Goal: Navigation & Orientation: Find specific page/section

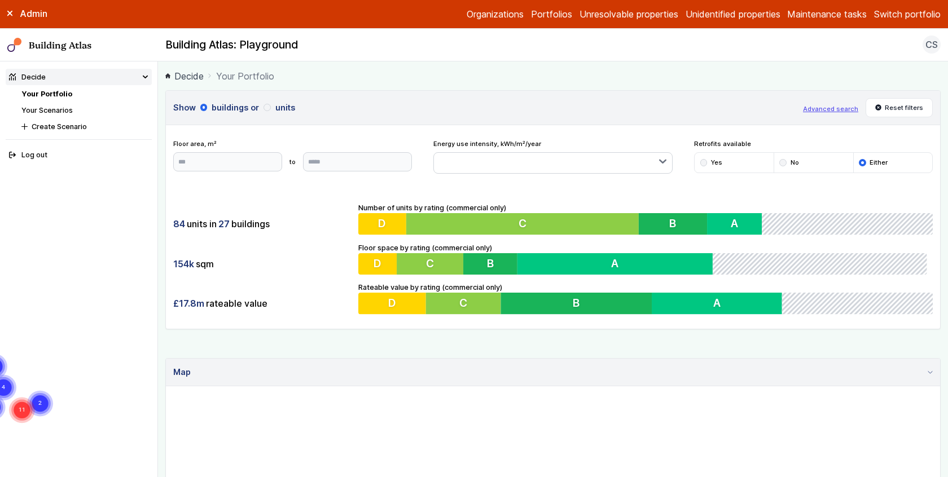
click at [915, 5] on div "Admin Organizations Portfolios Unresolvable properties Unidentified properties …" at bounding box center [474, 14] width 948 height 29
click at [915, 2] on div "Admin Organizations Portfolios Unresolvable properties Unidentified properties …" at bounding box center [474, 14] width 948 height 29
click at [915, 24] on div "Admin Organizations Portfolios Unresolvable properties Unidentified properties …" at bounding box center [474, 14] width 948 height 29
click at [914, 16] on button "Switch portfolio" at bounding box center [907, 14] width 67 height 14
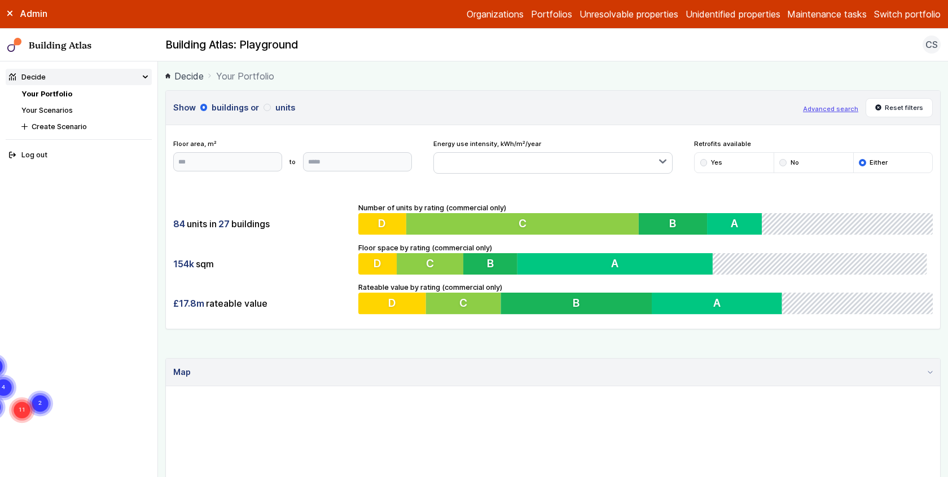
click at [0, 0] on button "Plymouth Demo" at bounding box center [0, 0] width 0 height 0
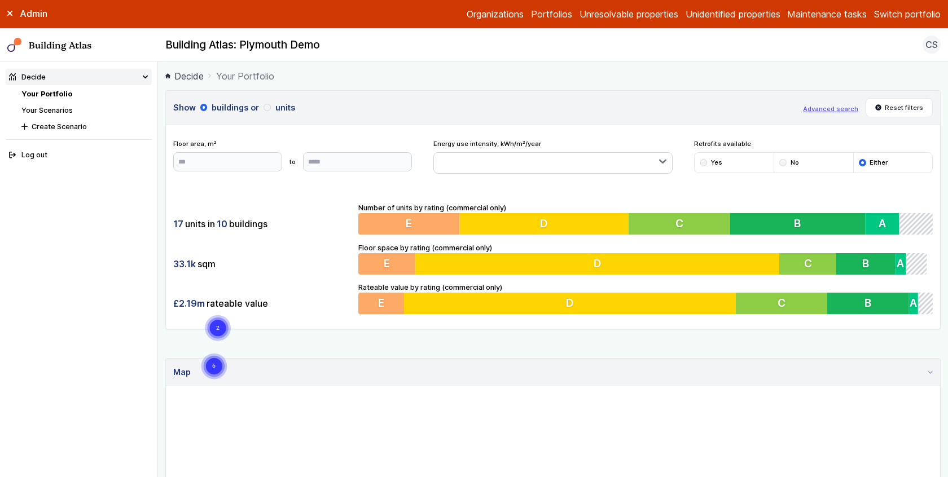
click at [61, 111] on link "Your Scenarios" at bounding box center [46, 110] width 51 height 8
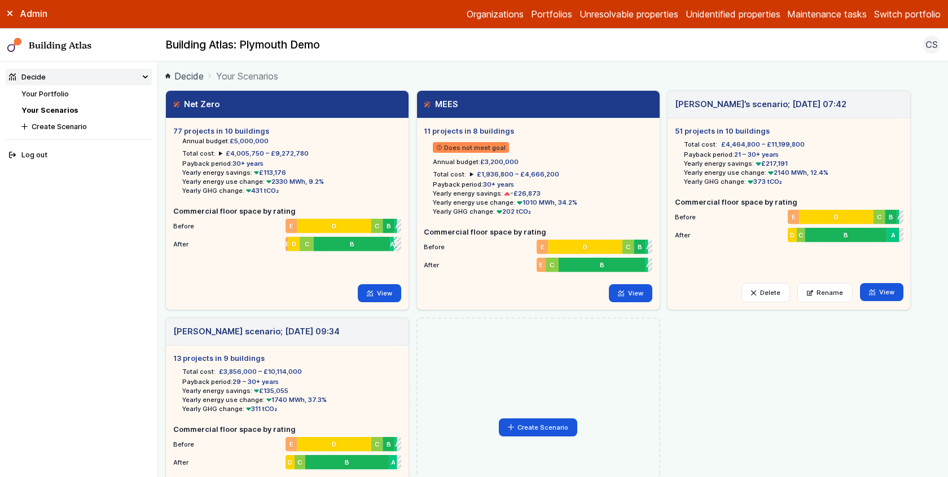
click at [230, 131] on h5 "77 projects in 10 buildings" at bounding box center [287, 131] width 228 height 11
click at [379, 292] on link "View" at bounding box center [379, 293] width 43 height 18
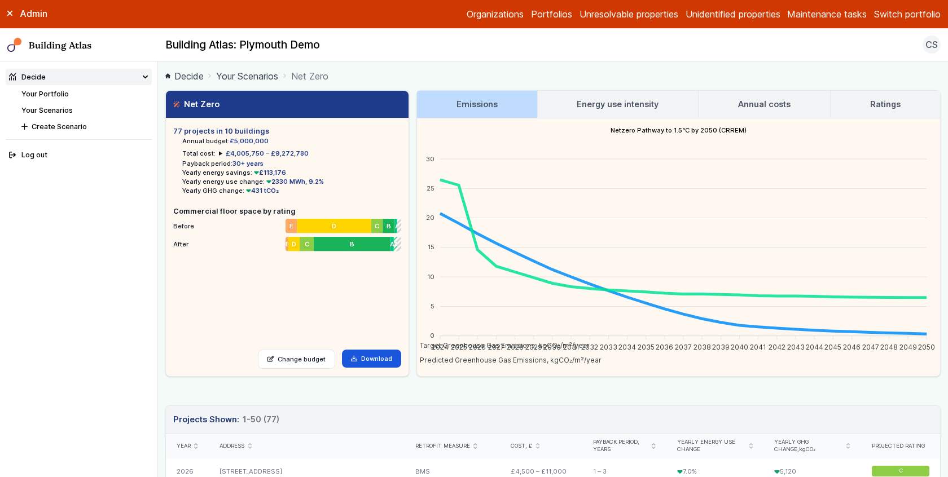
click at [160, 233] on main "Decide Your Scenarios Net Zero Net Zero 77 projects in 10 buildings Annual budg…" at bounding box center [553, 270] width 790 height 416
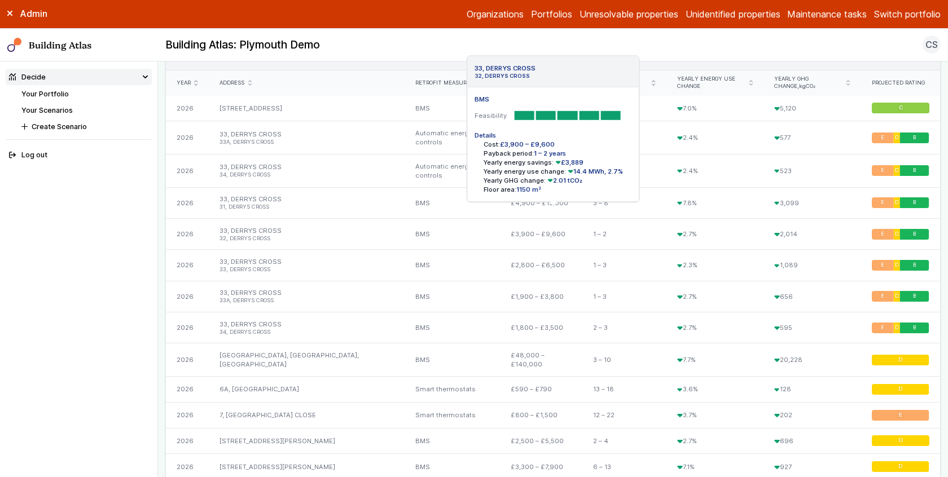
scroll to position [371, 0]
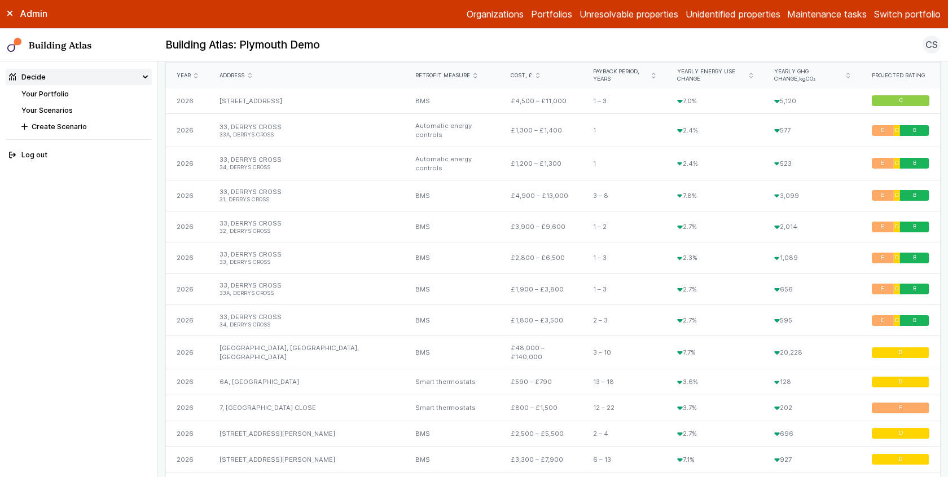
click at [158, 277] on main "Decide Your Scenarios Net Zero Net Zero 77 projects in 10 buildings Annual budg…" at bounding box center [553, 270] width 790 height 416
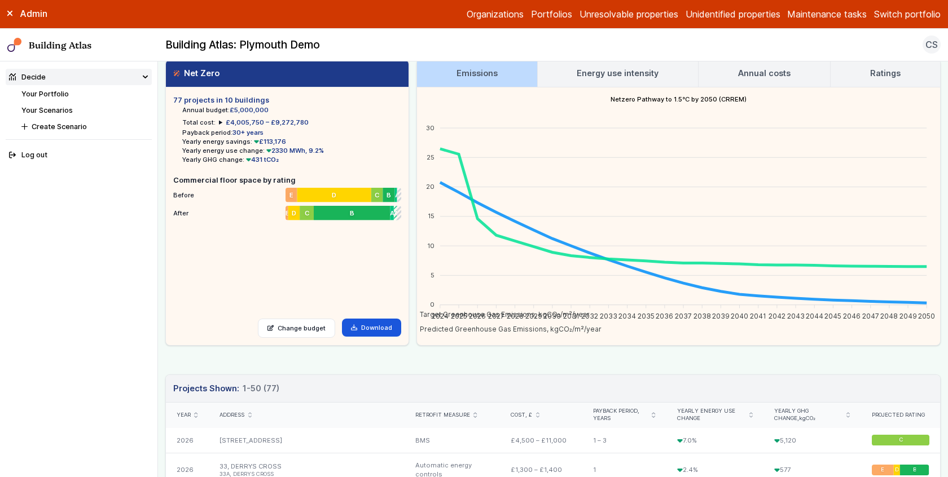
scroll to position [0, 0]
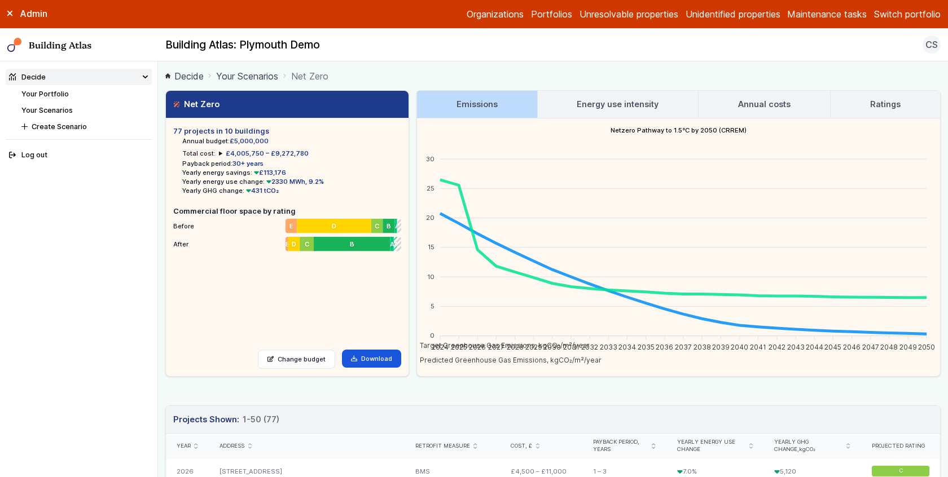
click at [647, 83] on main "Decide Your Scenarios Net Zero Net Zero 77 projects in 10 buildings Annual budg…" at bounding box center [553, 270] width 790 height 416
click at [637, 87] on main "Decide Your Scenarios Net Zero Net Zero 77 projects in 10 buildings Annual budg…" at bounding box center [553, 270] width 790 height 416
click at [624, 100] on h3 "Energy use intensity" at bounding box center [618, 104] width 82 height 12
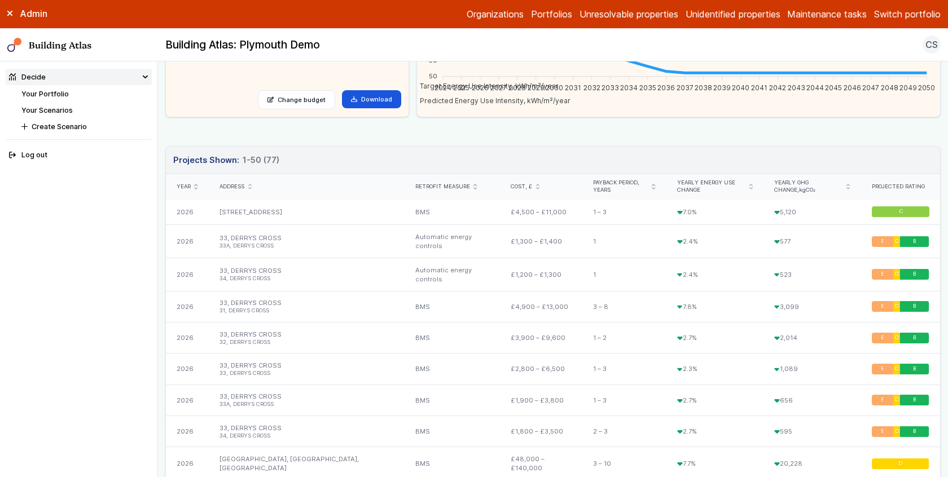
scroll to position [284, 0]
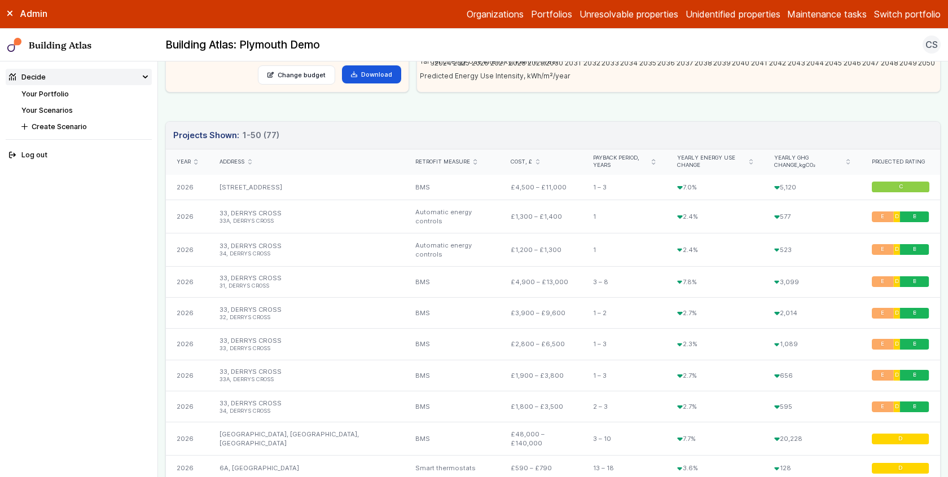
click at [162, 169] on main "Decide Your Scenarios Net Zero Net Zero 77 projects in 10 buildings Annual budg…" at bounding box center [553, 270] width 790 height 416
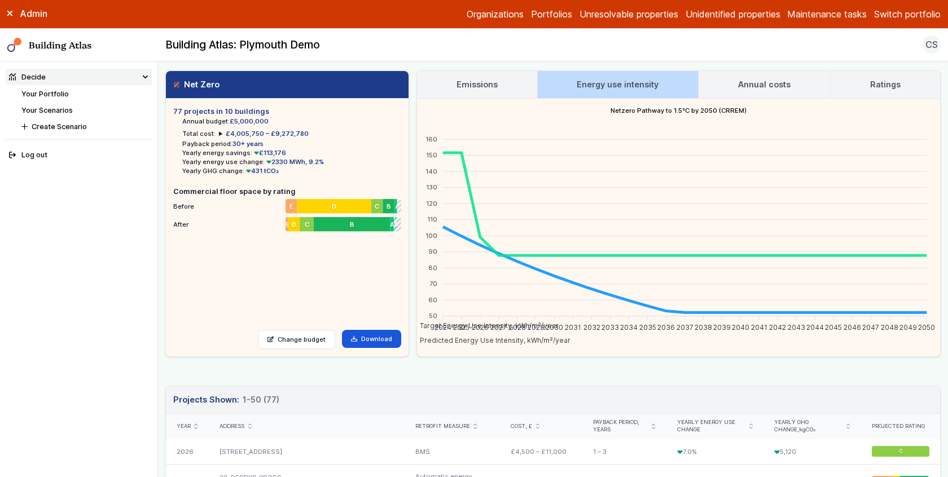
scroll to position [0, 0]
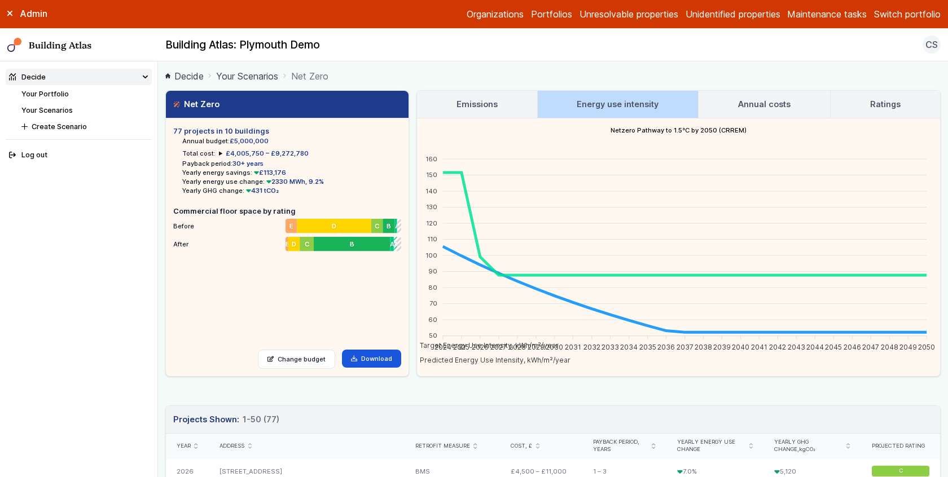
click at [159, 211] on main "Decide Your Scenarios Net Zero Net Zero 77 projects in 10 buildings Annual budg…" at bounding box center [553, 270] width 790 height 416
click at [161, 229] on main "Decide Your Scenarios Net Zero Net Zero 77 projects in 10 buildings Annual budg…" at bounding box center [553, 270] width 790 height 416
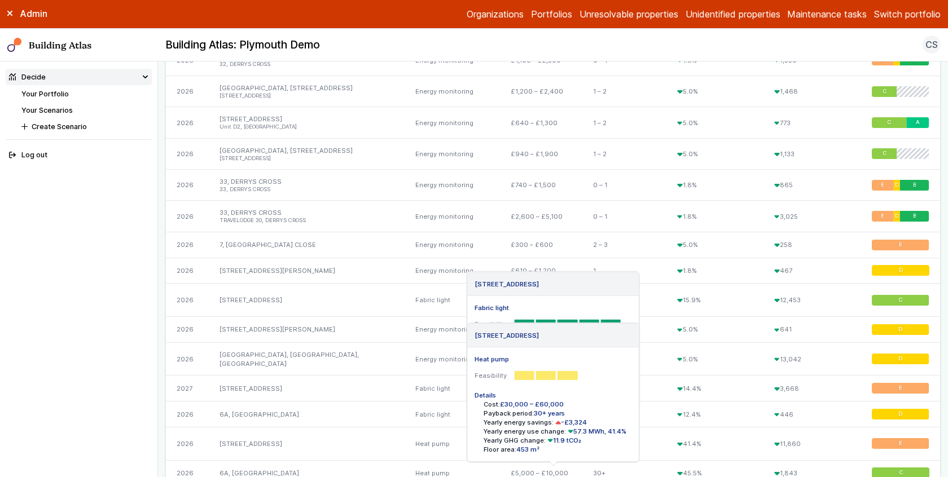
scroll to position [744, 0]
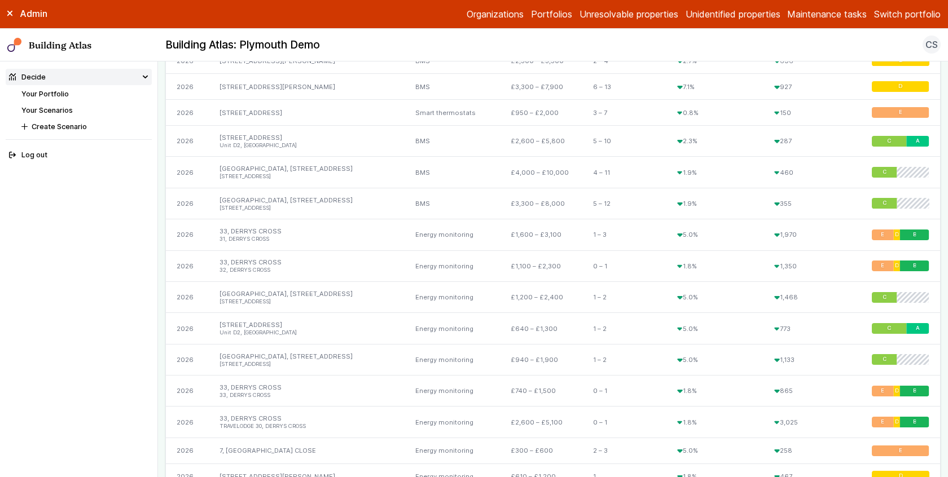
click at [52, 106] on link "Your Scenarios" at bounding box center [46, 110] width 51 height 8
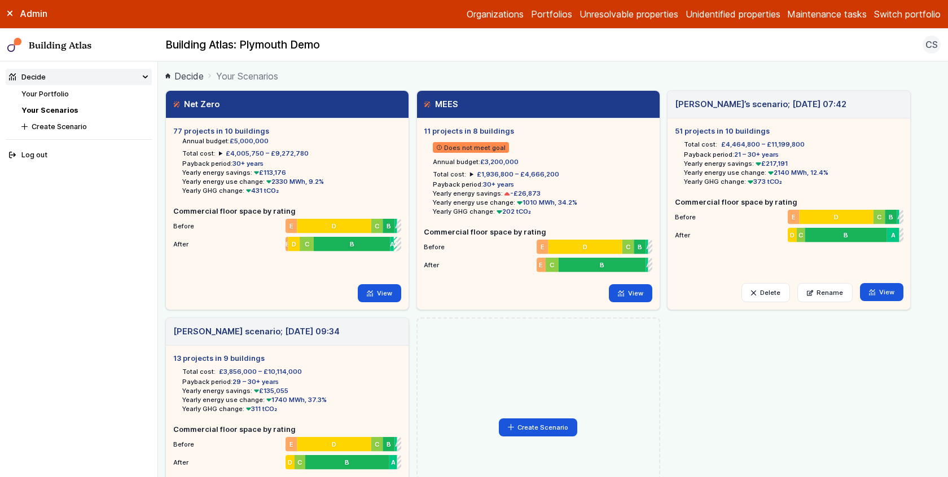
click at [54, 106] on link "Your Scenarios" at bounding box center [49, 110] width 56 height 8
click at [388, 294] on link "View" at bounding box center [379, 293] width 43 height 18
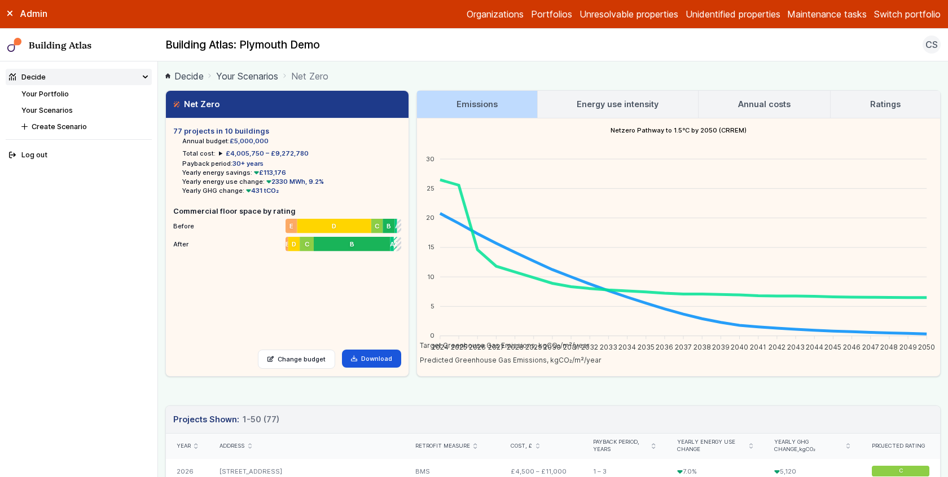
click at [54, 91] on link "Your Portfolio" at bounding box center [44, 94] width 47 height 8
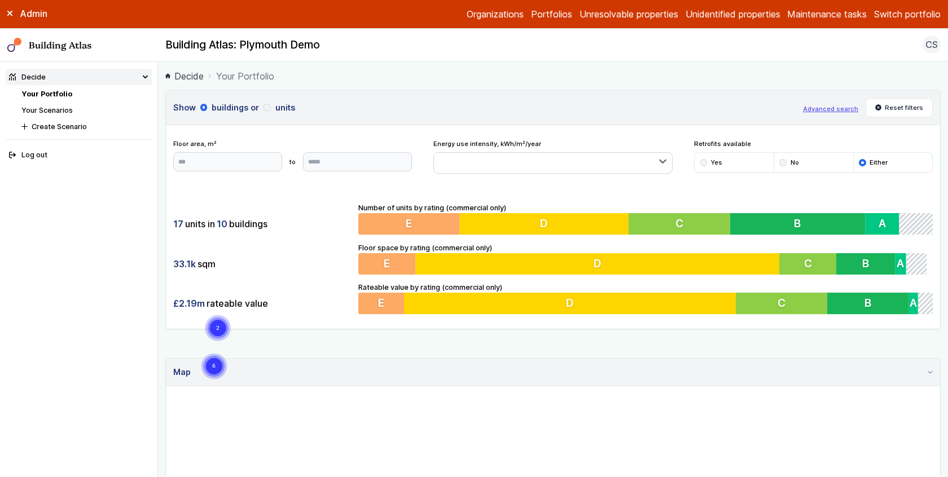
click at [49, 109] on link "Your Scenarios" at bounding box center [46, 110] width 51 height 8
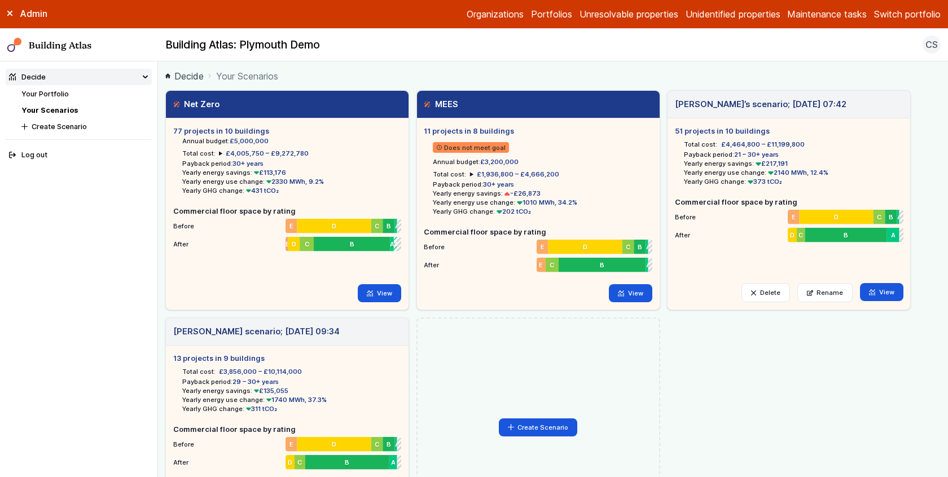
click at [164, 167] on main "Decide Your Scenarios Net Zero 77 projects in 10 buildings Annual budget: £5,00…" at bounding box center [553, 270] width 790 height 416
click at [380, 283] on div "77 projects in 10 buildings Annual budget: £5,000,000 Total cost: £4,005,750 – …" at bounding box center [287, 214] width 243 height 191
click at [379, 287] on link "View" at bounding box center [379, 293] width 43 height 18
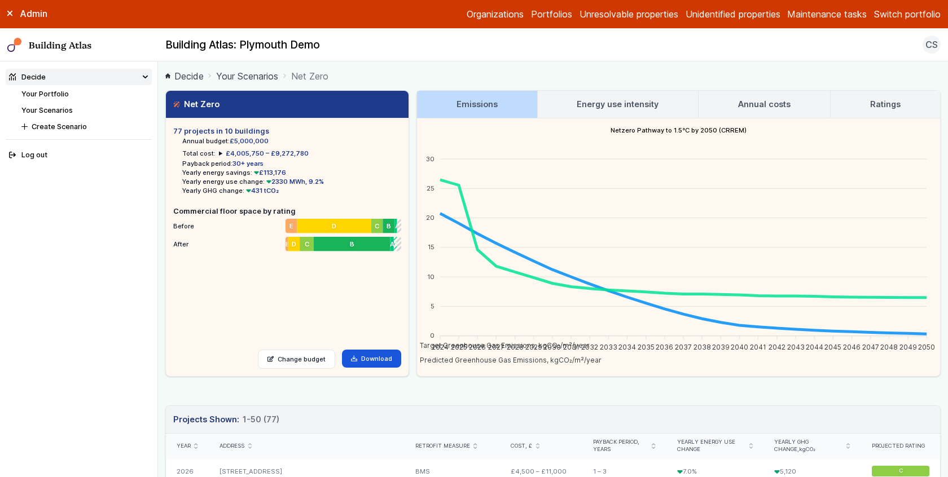
click at [159, 234] on main "Decide Your Scenarios Net Zero Net Zero 77 projects in 10 buildings Annual budg…" at bounding box center [553, 270] width 790 height 416
click at [159, 236] on main "Decide Your Scenarios Net Zero Net Zero 77 projects in 10 buildings Annual budg…" at bounding box center [553, 270] width 790 height 416
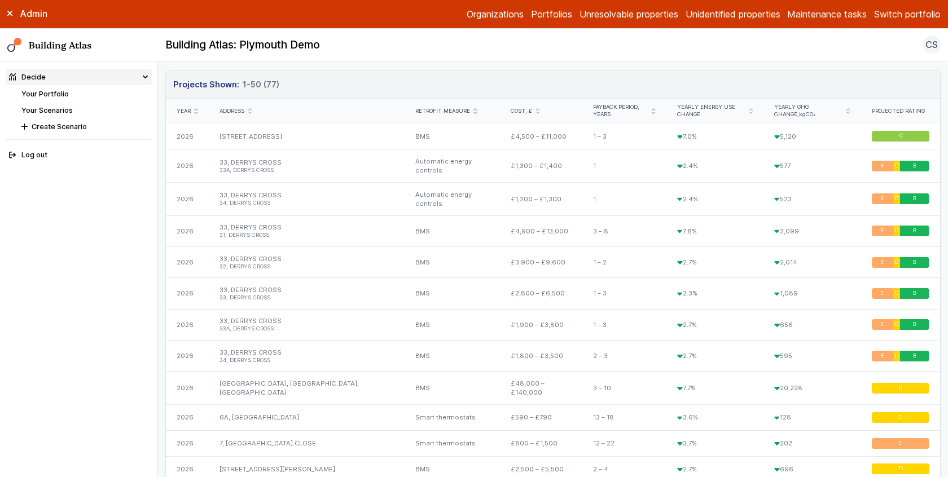
scroll to position [325, 0]
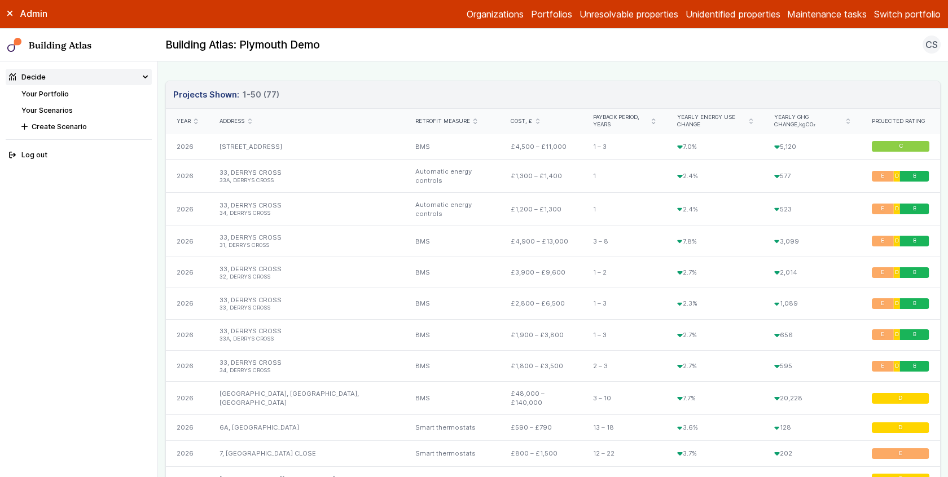
click at [251, 119] on icon "submit" at bounding box center [249, 122] width 3 height 6
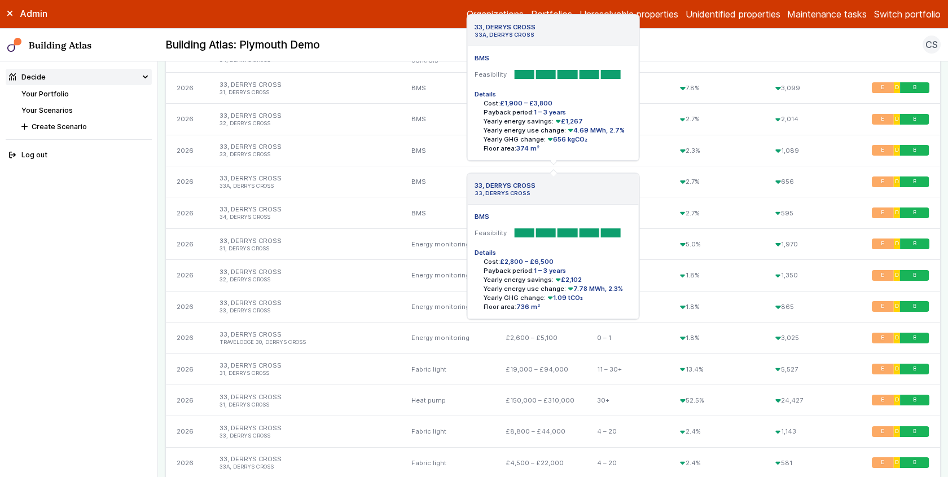
scroll to position [1075, 0]
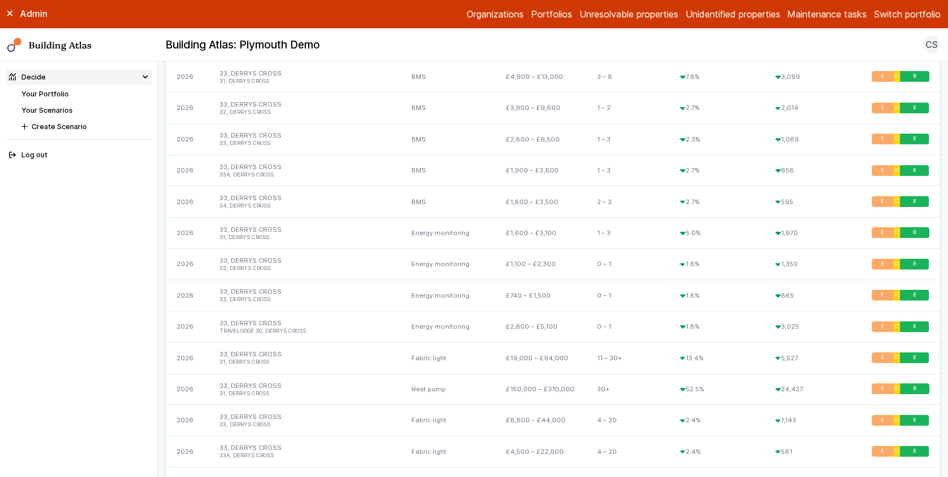
click at [161, 240] on main "Decide Your Scenarios Net Zero Net Zero 77 projects in 10 buildings Annual budg…" at bounding box center [553, 270] width 790 height 416
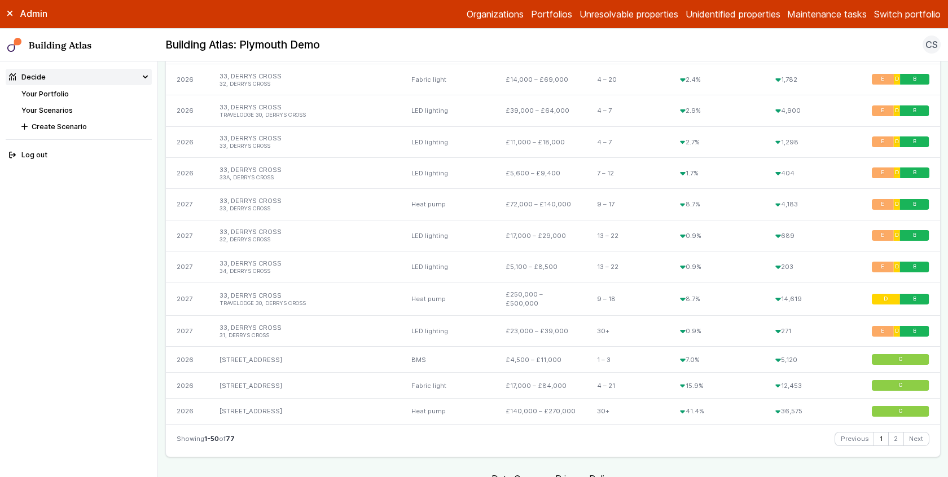
scroll to position [1569, 0]
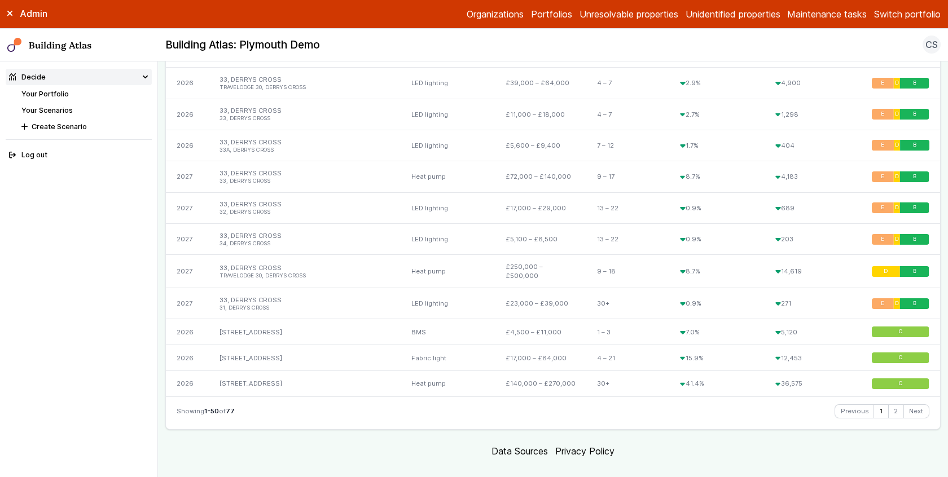
click at [164, 205] on main "Decide Your Scenarios Net Zero Net Zero 77 projects in 10 buildings Annual budg…" at bounding box center [553, 270] width 790 height 416
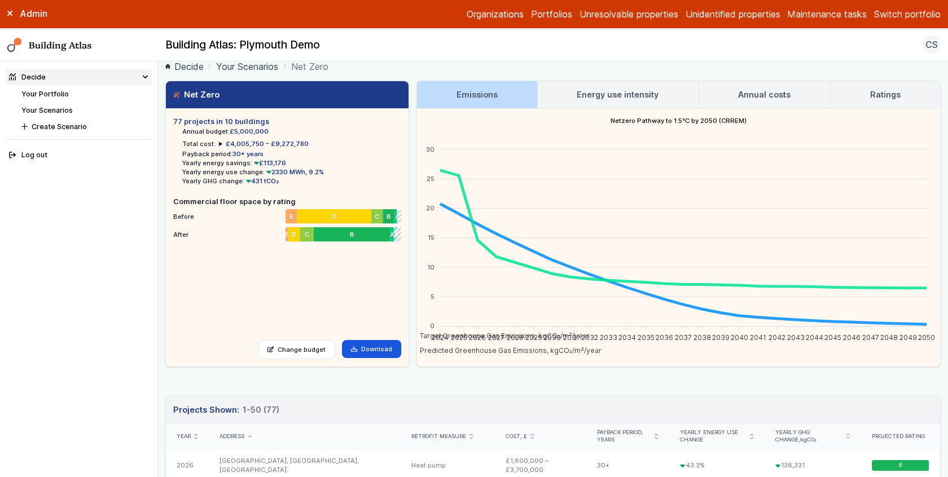
scroll to position [0, 0]
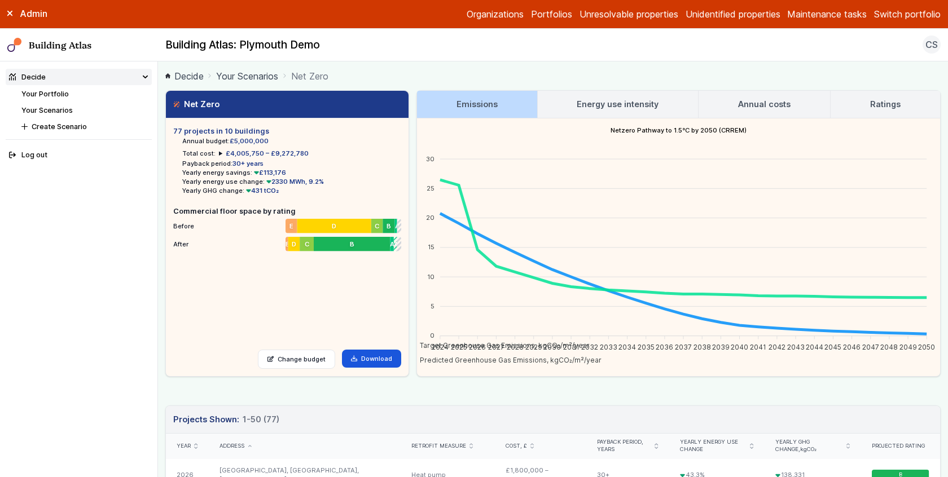
click at [162, 221] on main "Decide Your Scenarios Net Zero Net Zero 77 projects in 10 buildings Annual budg…" at bounding box center [553, 270] width 790 height 416
click at [160, 199] on main "Decide Your Scenarios Net Zero Net Zero 77 projects in 10 buildings Annual budg…" at bounding box center [553, 270] width 790 height 416
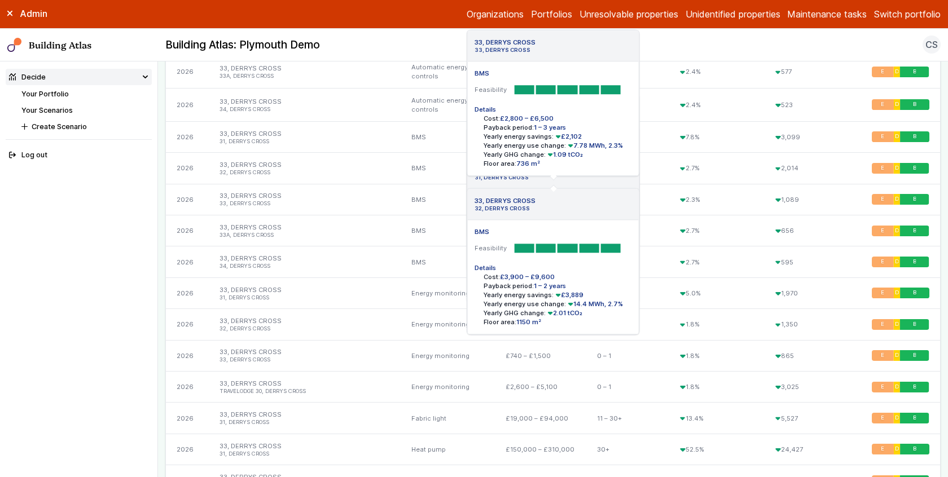
scroll to position [1016, 0]
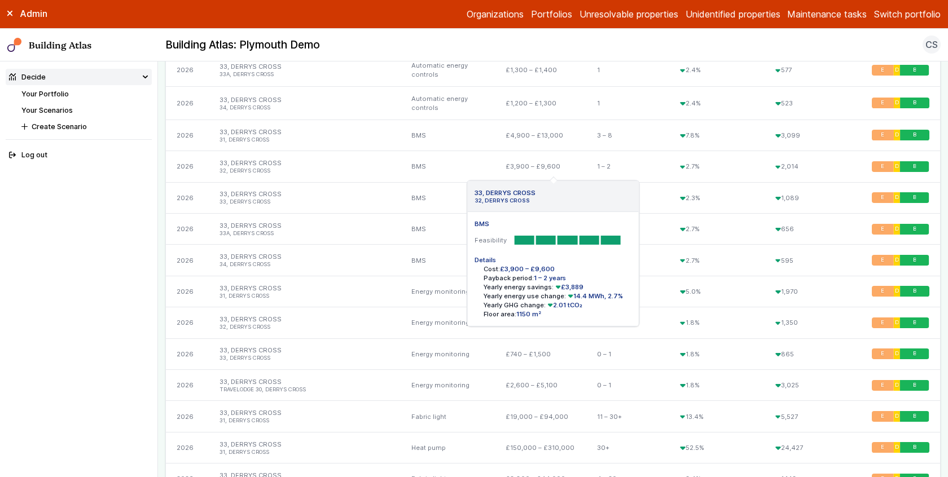
click at [254, 168] on li "32, DERRYS CROSS" at bounding box center [305, 171] width 170 height 7
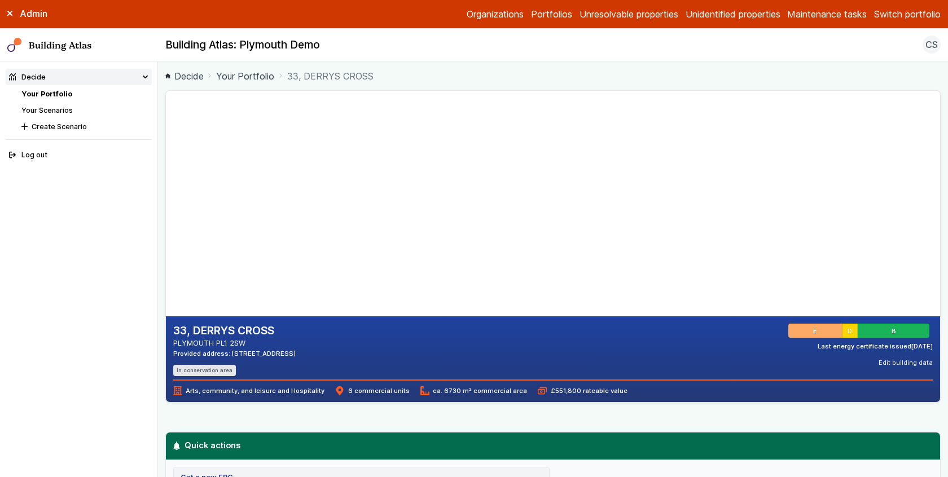
click at [159, 214] on main "Decide Your Portfolio 33, DERRYS CROSS 33, DERRYS CROSS PLYMOUTH PL1 2SW Provid…" at bounding box center [553, 270] width 790 height 416
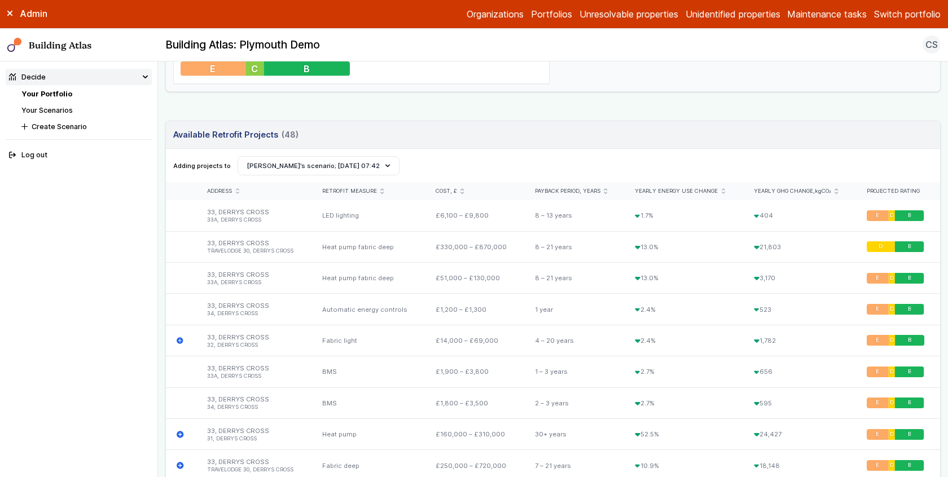
scroll to position [454, 0]
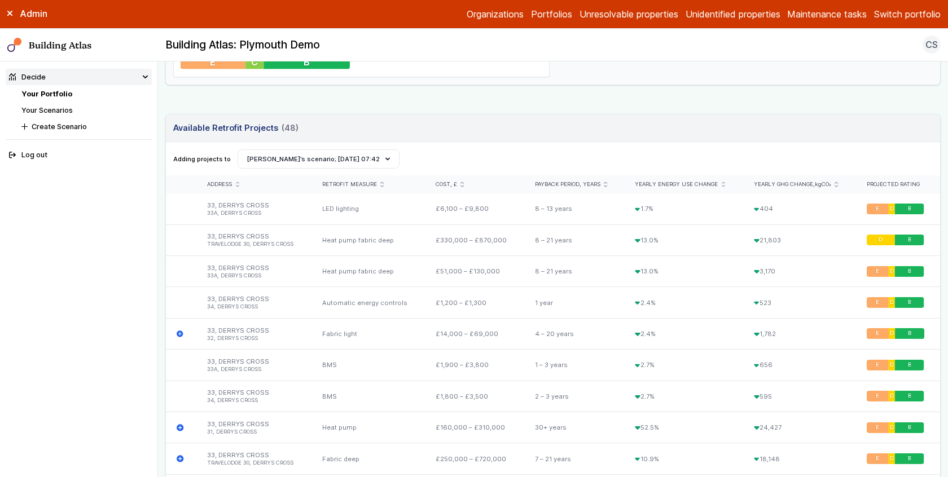
click at [159, 214] on main "Decide Your Portfolio 33, DERRYS CROSS 33, DERRYS CROSS PLYMOUTH PL1 2SW Provid…" at bounding box center [553, 270] width 790 height 416
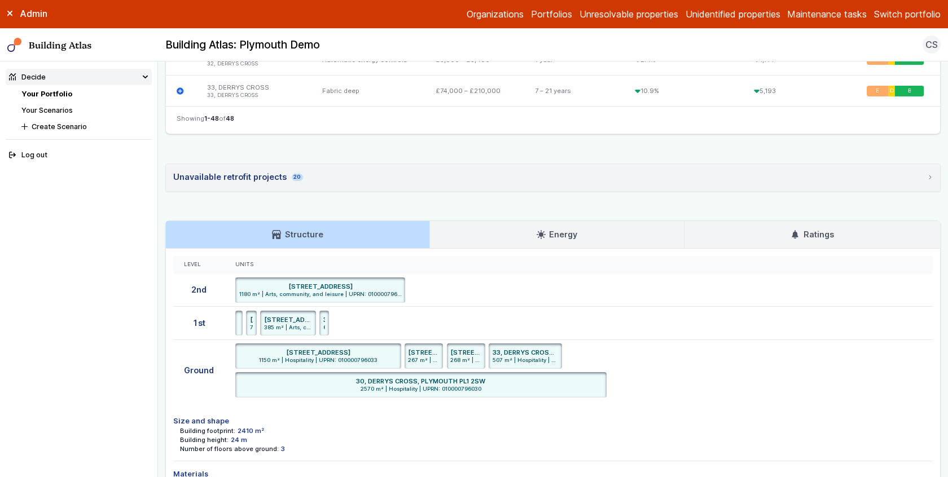
scroll to position [2036, 0]
click at [218, 172] on div "Unavailable retrofit projects 20" at bounding box center [238, 178] width 130 height 12
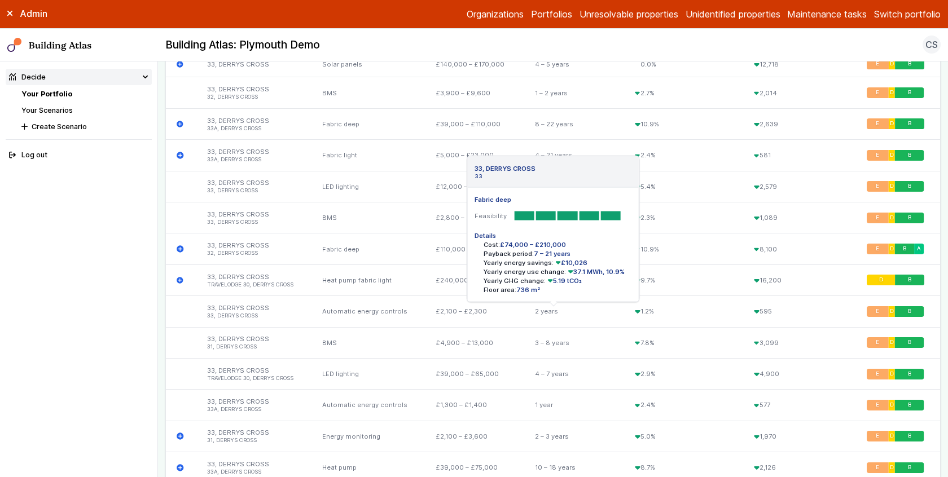
scroll to position [1481, 0]
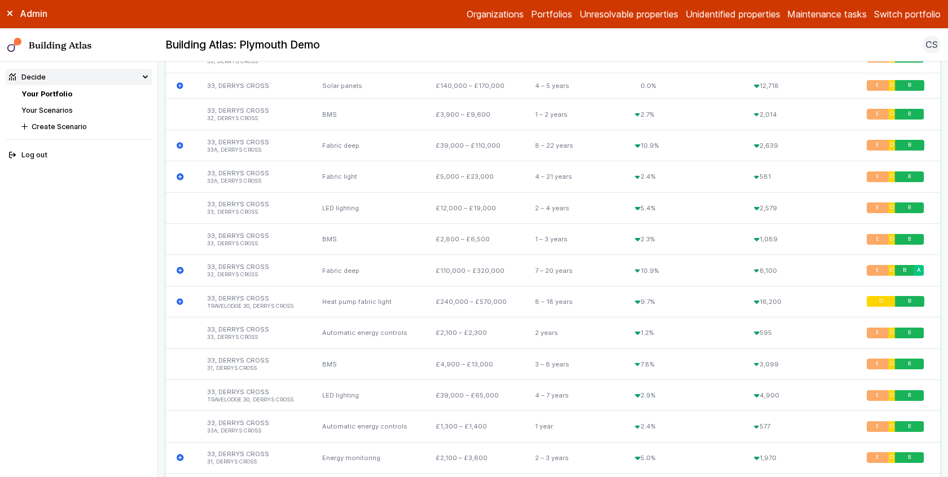
click at [161, 249] on main "Decide Your Portfolio 33, DERRYS CROSS 33, DERRYS CROSS PLYMOUTH PL1 2SW Provid…" at bounding box center [553, 270] width 790 height 416
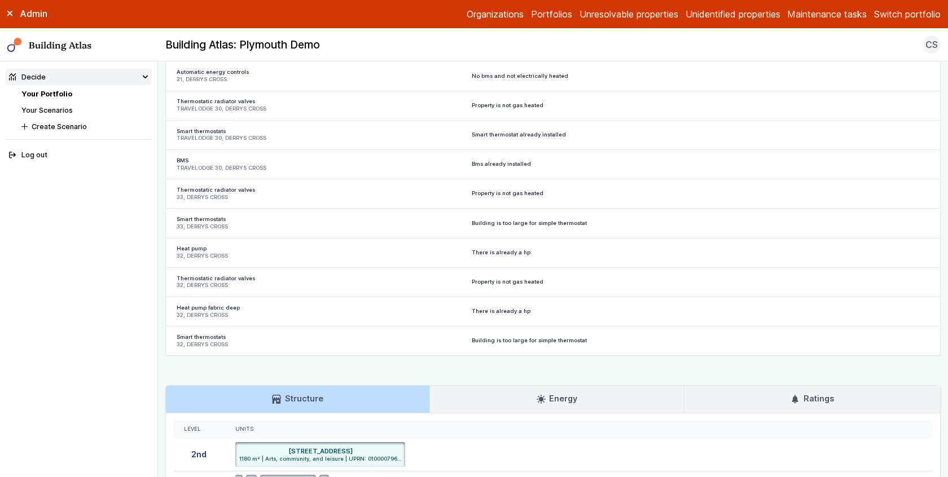
scroll to position [2486, 0]
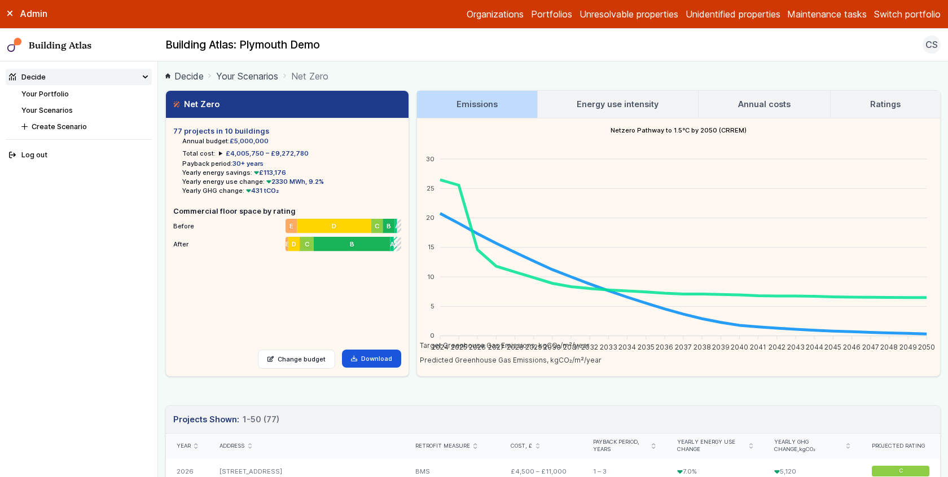
click at [159, 211] on main "Decide Your Scenarios Net Zero Net Zero 77 projects in 10 buildings Annual budg…" at bounding box center [553, 270] width 790 height 416
click at [478, 14] on link "Organizations" at bounding box center [495, 14] width 57 height 14
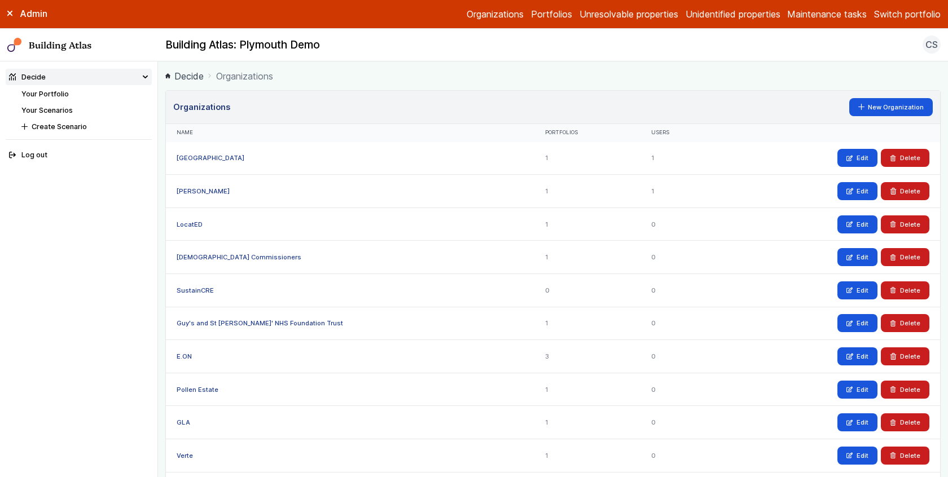
click at [552, 9] on link "Portfolios" at bounding box center [551, 14] width 41 height 14
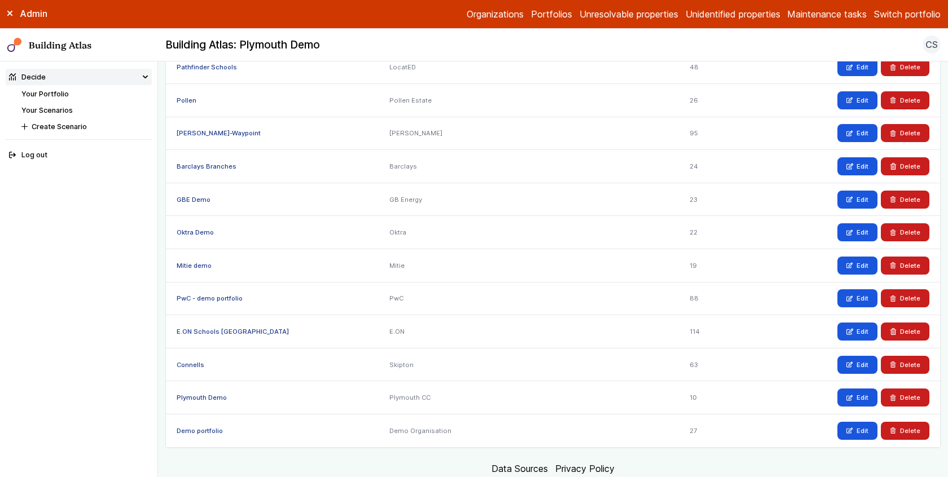
scroll to position [771, 0]
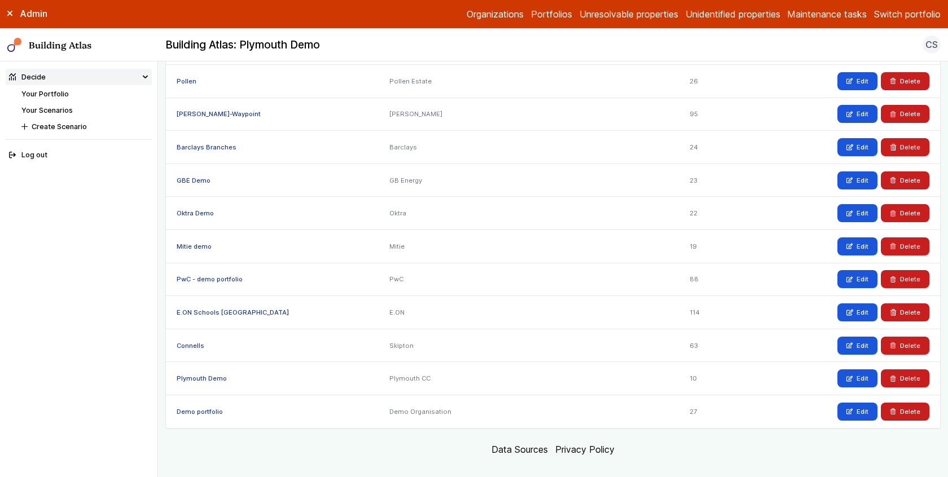
click at [204, 375] on link "Plymouth Demo" at bounding box center [202, 379] width 50 height 8
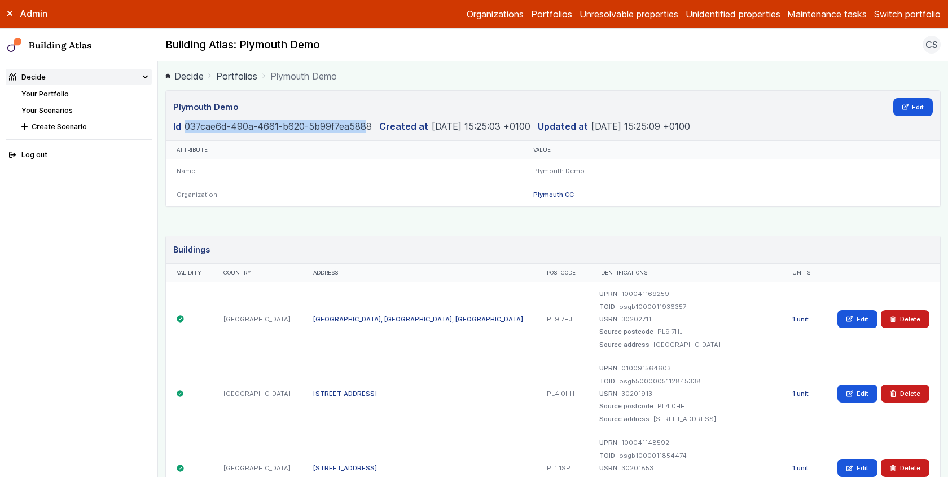
drag, startPoint x: 351, startPoint y: 124, endPoint x: 185, endPoint y: 122, distance: 165.9
click at [185, 122] on dd "037cae6d-490a-4661-b620-5b99f7ea5888" at bounding box center [278, 127] width 187 height 14
copy dd "037cae6d-490a-4661-b620-5b99f7ea588"
click at [52, 111] on link "Your Scenarios" at bounding box center [46, 110] width 51 height 8
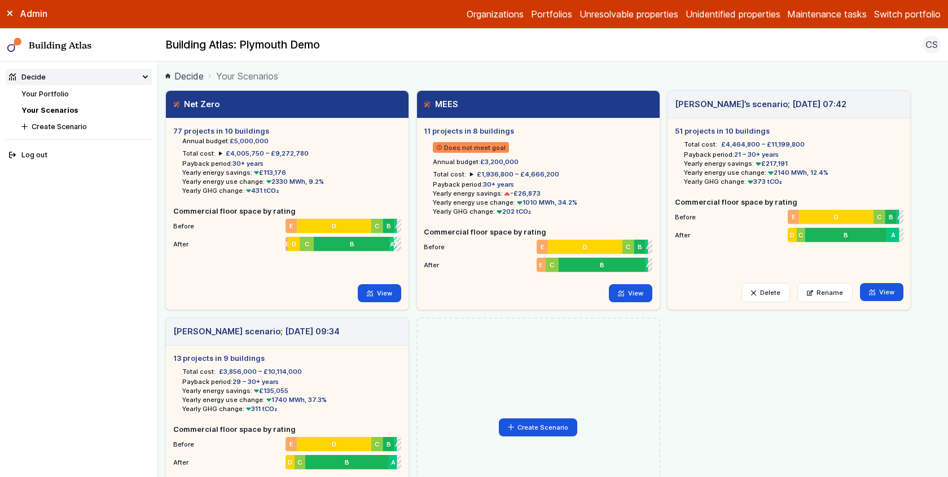
click at [249, 257] on ul "77 projects in 10 buildings Annual budget: £5,000,000 Total cost: £4,005,750 – …" at bounding box center [287, 198] width 228 height 144
